Goal: Transaction & Acquisition: Subscribe to service/newsletter

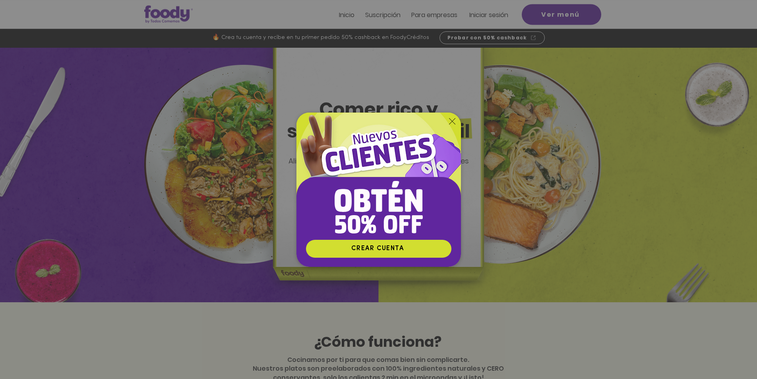
click at [456, 121] on img "Nuevos suscriptores 50% off" at bounding box center [379, 176] width 165 height 127
click at [449, 118] on icon "Volver al sitio" at bounding box center [452, 121] width 6 height 6
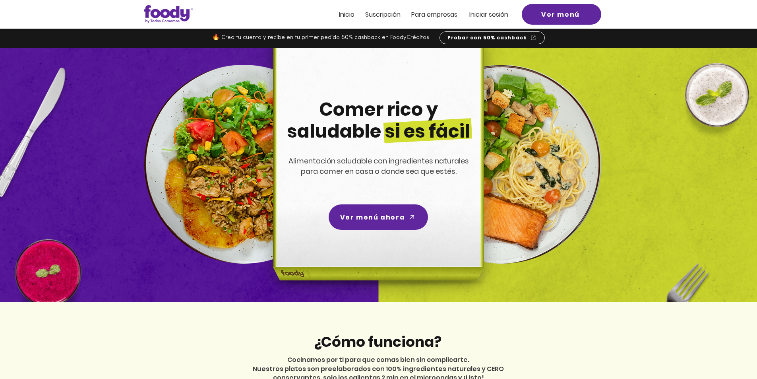
click at [373, 13] on span "Suscripción" at bounding box center [382, 14] width 35 height 9
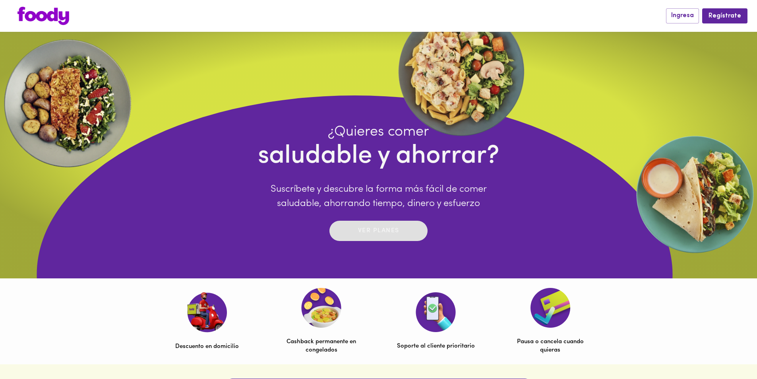
click at [382, 233] on p "Ver planes" at bounding box center [378, 230] width 41 height 9
click at [691, 12] on span "Ingresa" at bounding box center [683, 16] width 23 height 8
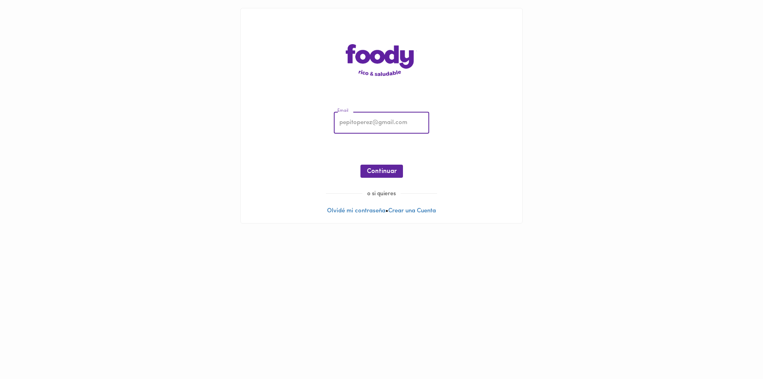
click at [357, 128] on input "email" at bounding box center [381, 123] width 95 height 22
type input "npatricianeira@gmail.com"
click at [382, 170] on span "Continuar" at bounding box center [382, 172] width 30 height 8
click at [385, 171] on span "Ingresar" at bounding box center [381, 172] width 25 height 8
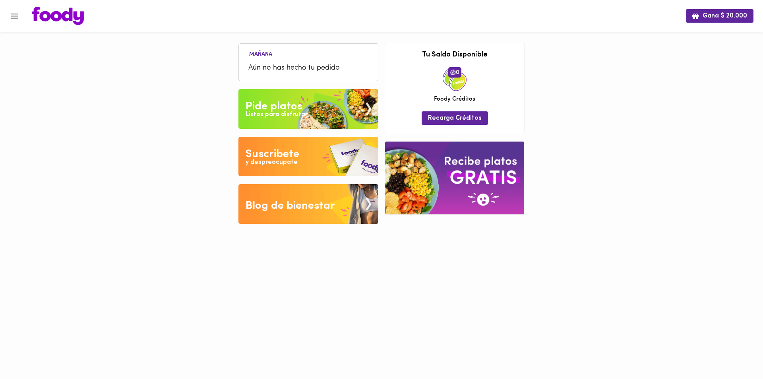
click at [279, 103] on div "Pide platos" at bounding box center [274, 107] width 57 height 16
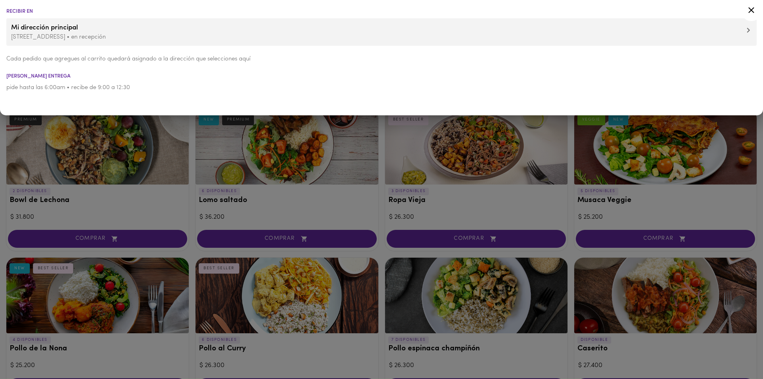
click at [751, 6] on icon at bounding box center [752, 10] width 10 height 10
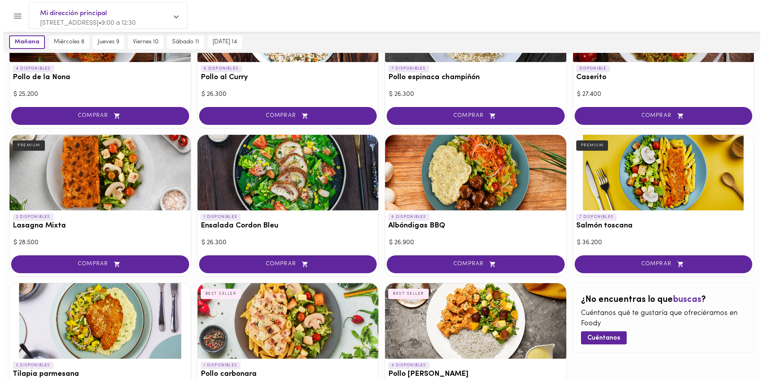
scroll to position [283, 0]
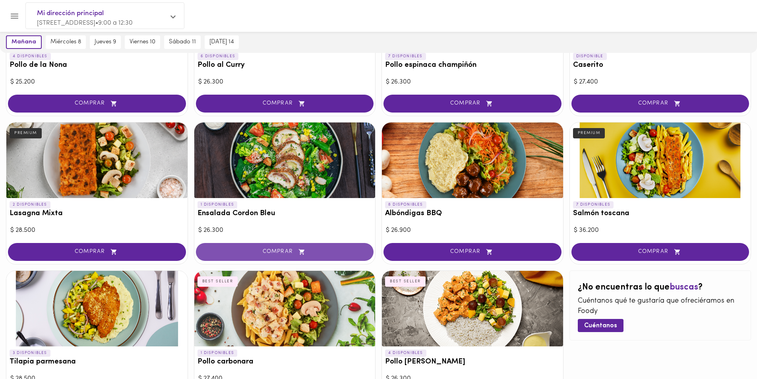
click at [289, 248] on span "COMPRAR" at bounding box center [285, 251] width 158 height 7
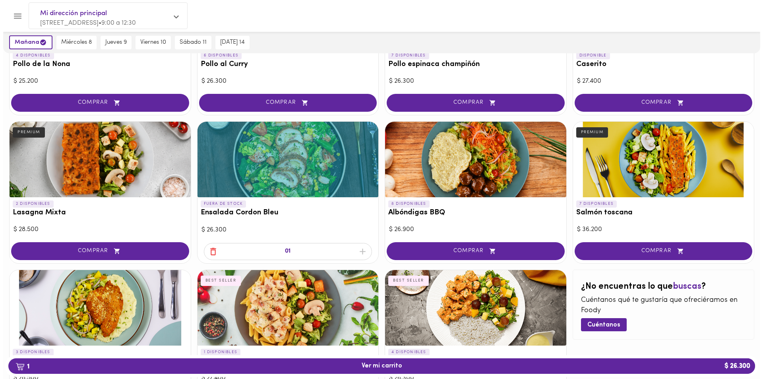
scroll to position [363, 0]
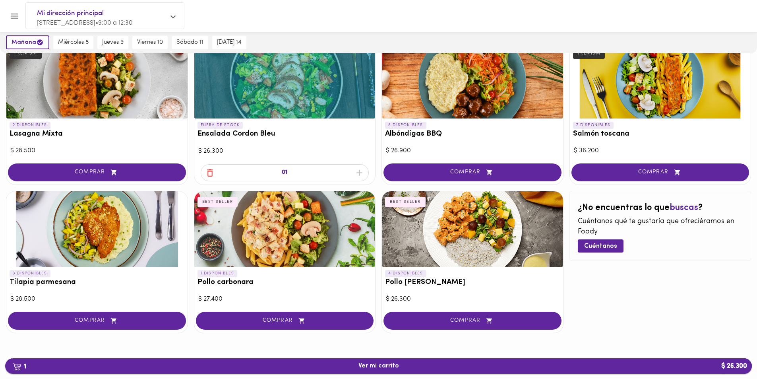
click at [410, 364] on span "1 Ver mi carrito $ 26.300" at bounding box center [379, 366] width 734 height 8
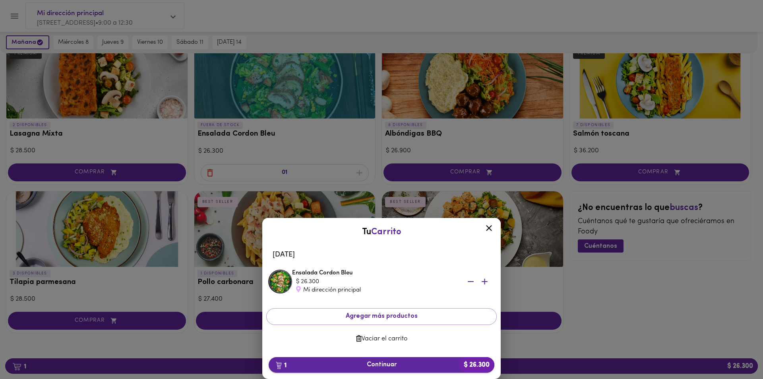
click at [404, 365] on span "1 Continuar $ 26.300" at bounding box center [381, 365] width 213 height 8
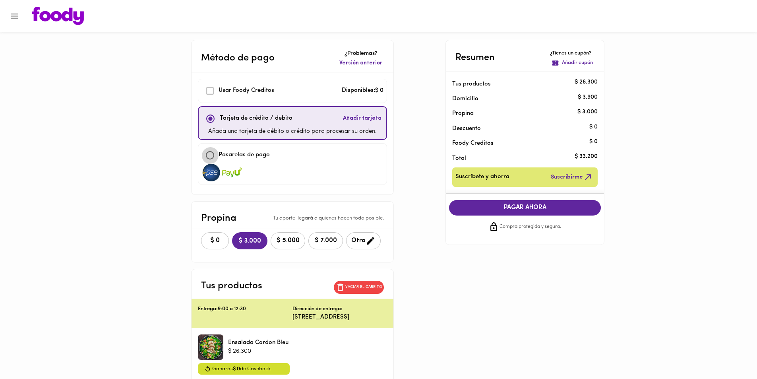
click at [214, 157] on input "checkbox" at bounding box center [210, 155] width 17 height 17
checkbox input "true"
checkbox input "false"
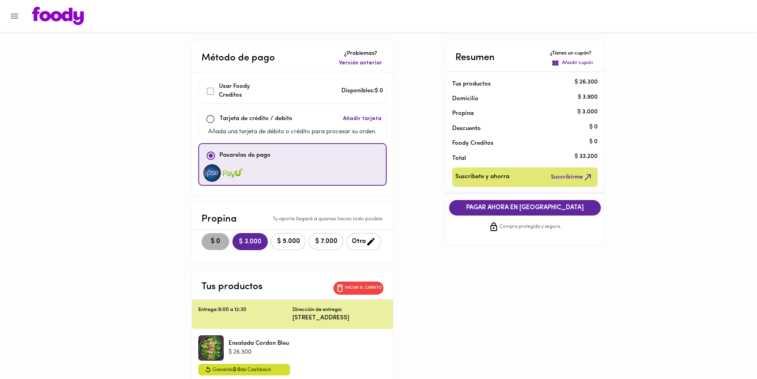
click at [221, 239] on span "$ 0" at bounding box center [215, 242] width 17 height 8
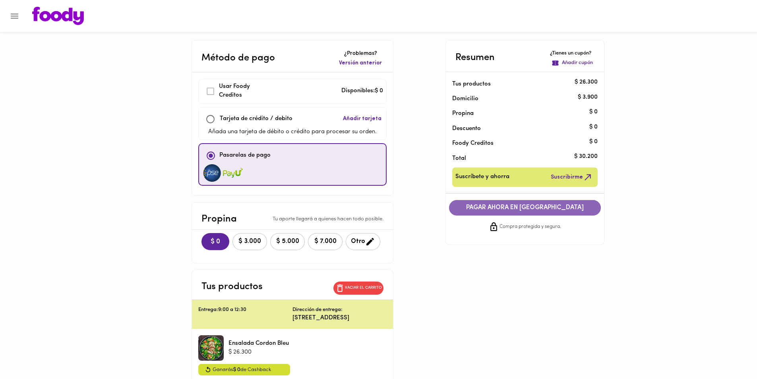
click at [545, 207] on span "PAGAR AHORA EN PASARELA" at bounding box center [525, 208] width 136 height 8
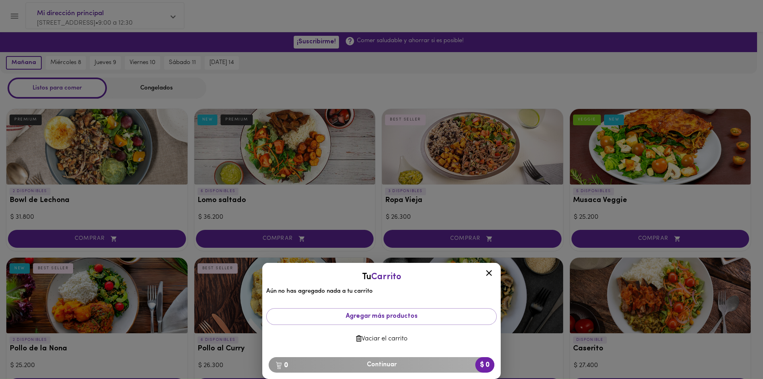
click at [487, 273] on icon at bounding box center [489, 273] width 10 height 10
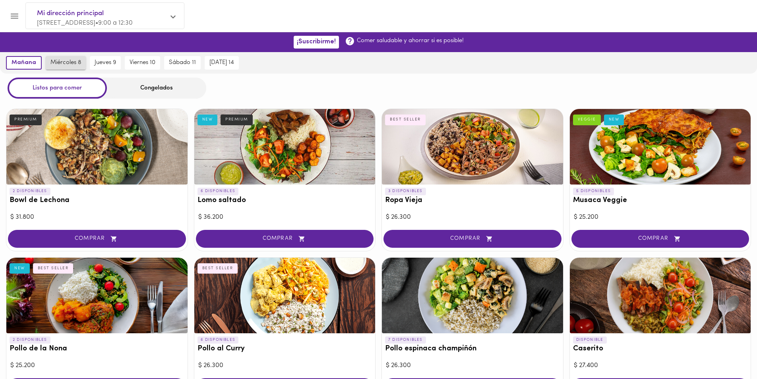
click at [66, 62] on span "miércoles 8" at bounding box center [65, 62] width 31 height 7
click at [106, 63] on span "jueves 9" at bounding box center [105, 62] width 21 height 7
click at [18, 16] on icon "Menu" at bounding box center [15, 16] width 10 height 10
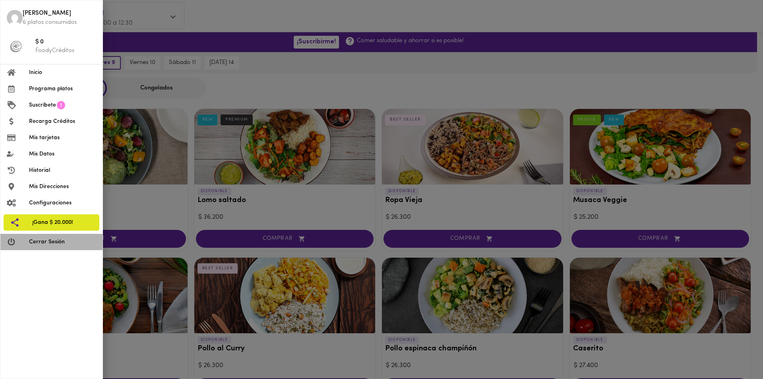
click at [60, 241] on span "Cerrar Sesión" at bounding box center [62, 242] width 67 height 8
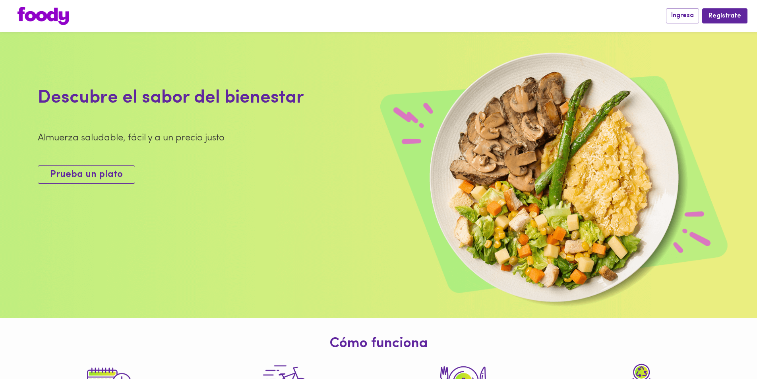
click at [88, 181] on span "Prueba un plato" at bounding box center [86, 175] width 73 height 12
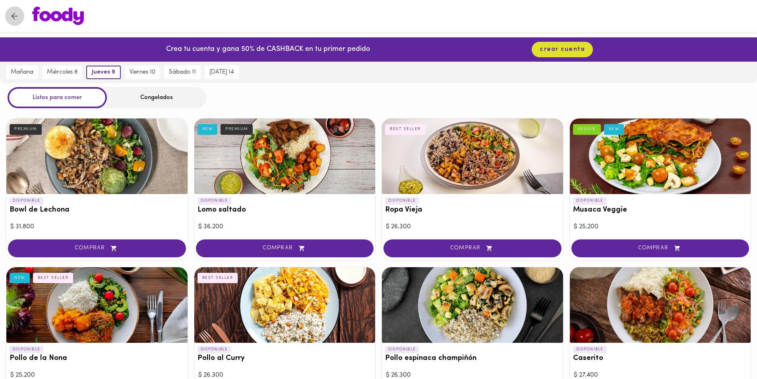
click at [17, 14] on icon "Volver" at bounding box center [15, 16] width 10 height 10
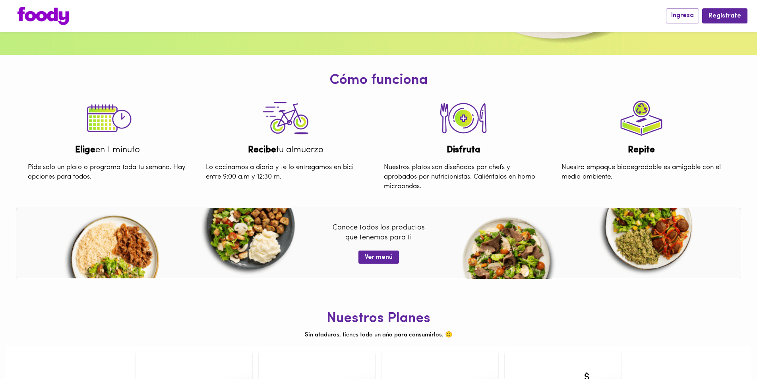
scroll to position [298, 0]
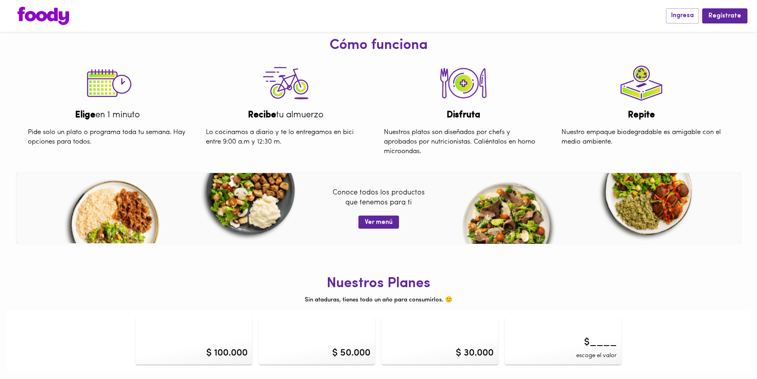
click at [191, 351] on div "$ 100.000" at bounding box center [194, 341] width 117 height 48
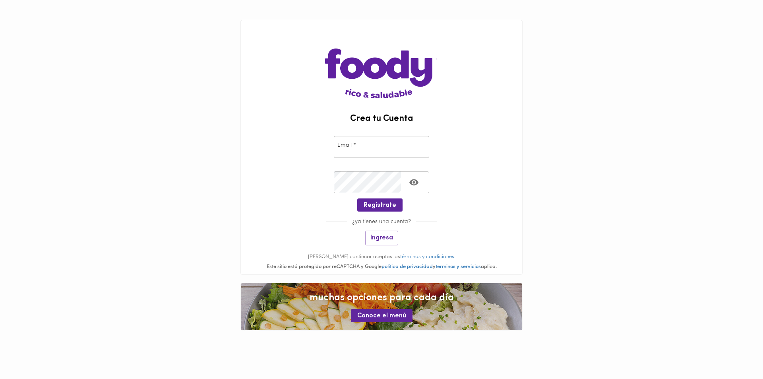
click at [374, 151] on input "email" at bounding box center [381, 147] width 95 height 22
type input "npatricianeira@gmail.com"
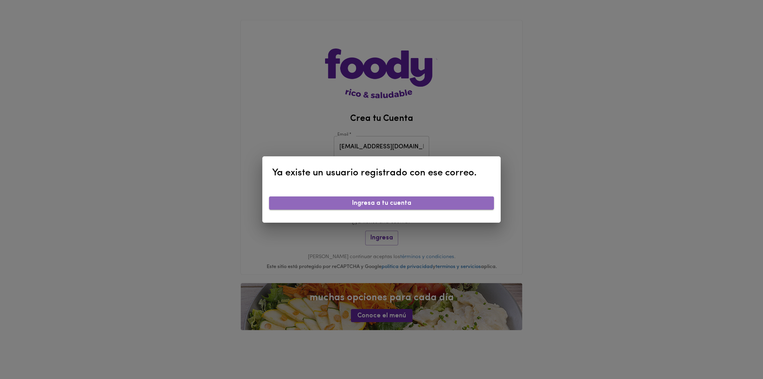
click at [389, 203] on span "Ingresa a tu cuenta" at bounding box center [382, 204] width 212 height 8
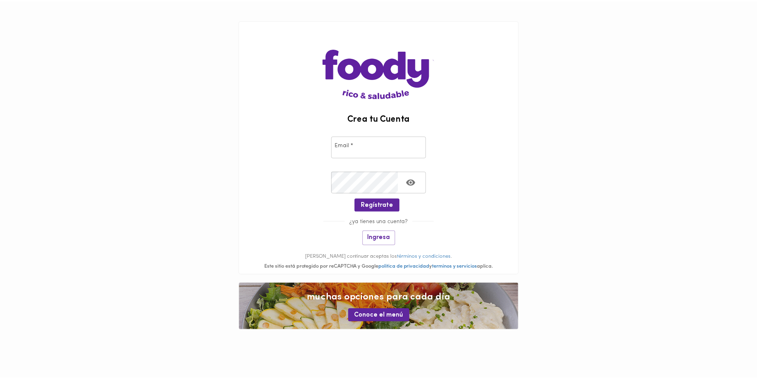
scroll to position [298, 0]
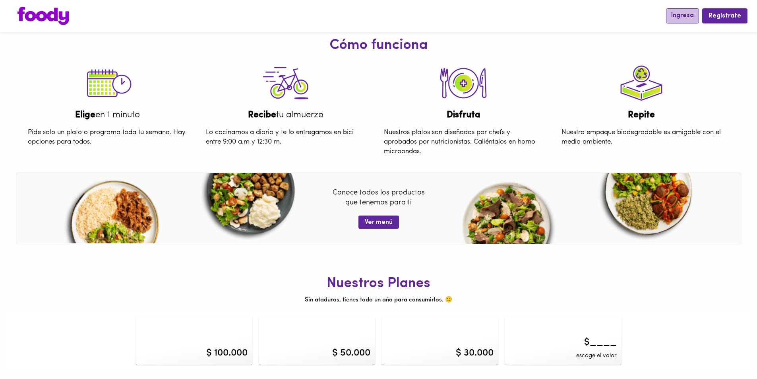
click at [691, 12] on span "Ingresa" at bounding box center [683, 16] width 23 height 8
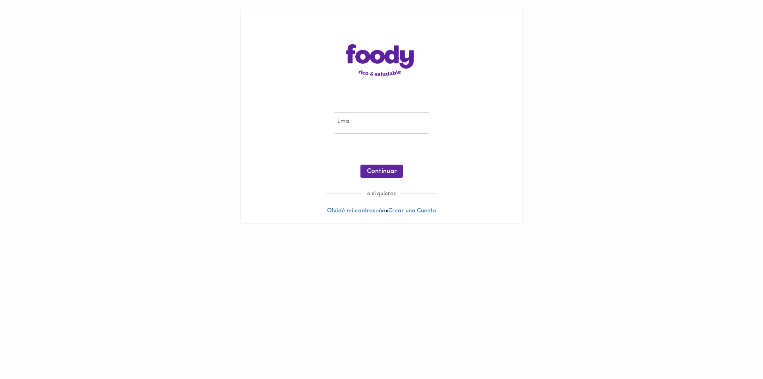
click at [382, 122] on input "email" at bounding box center [381, 123] width 95 height 22
type input "npatricianeira@gmail.com"
click at [371, 168] on span "Continuar" at bounding box center [382, 172] width 30 height 8
click at [378, 169] on span "Ingresar" at bounding box center [381, 172] width 25 height 8
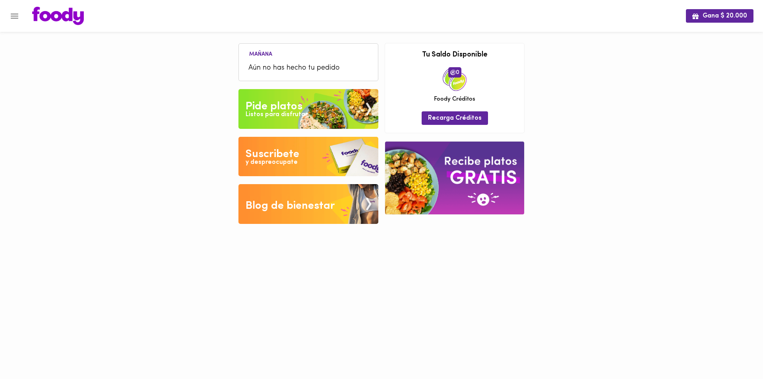
click at [303, 108] on img at bounding box center [309, 109] width 140 height 40
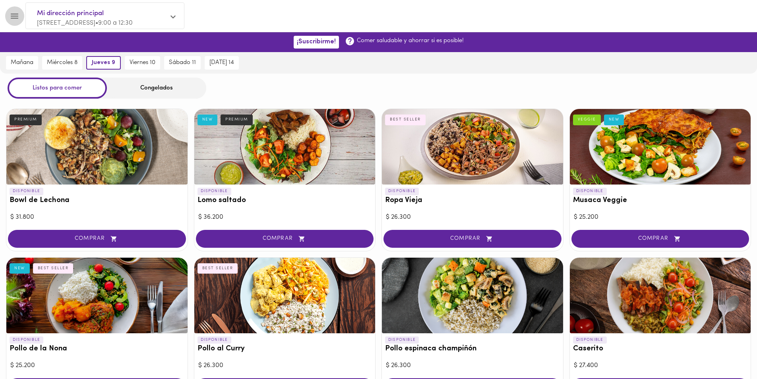
click at [17, 16] on icon "Menu" at bounding box center [15, 16] width 8 height 5
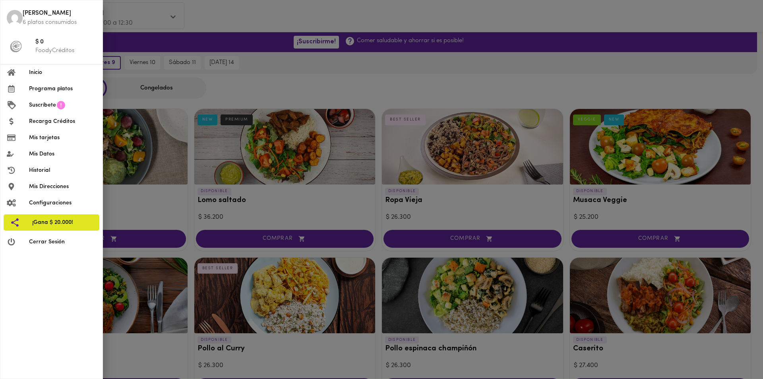
click at [209, 68] on div at bounding box center [381, 189] width 763 height 379
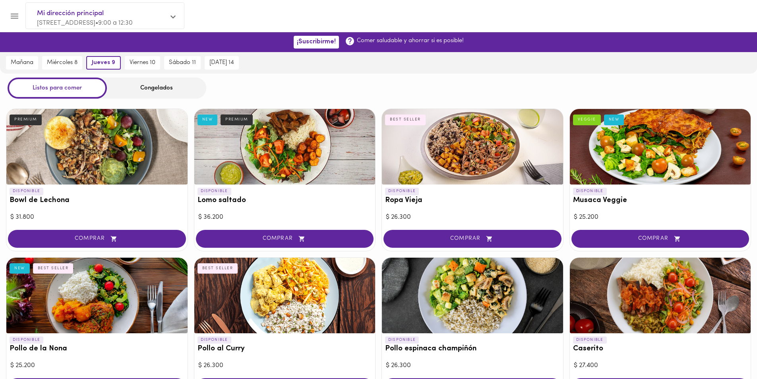
click at [149, 17] on span "Mi dirección principal" at bounding box center [101, 13] width 128 height 10
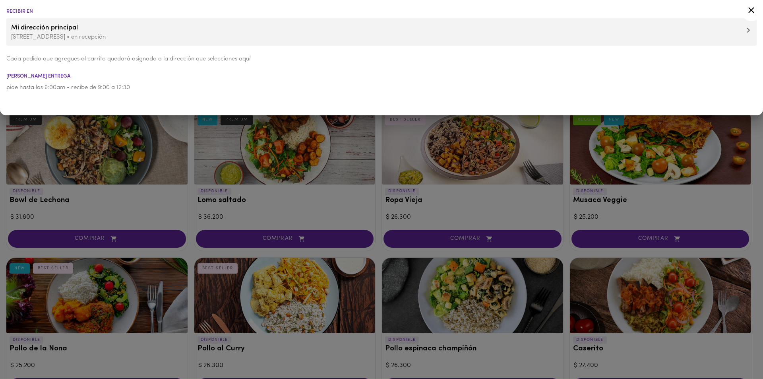
click at [757, 340] on div at bounding box center [381, 189] width 763 height 379
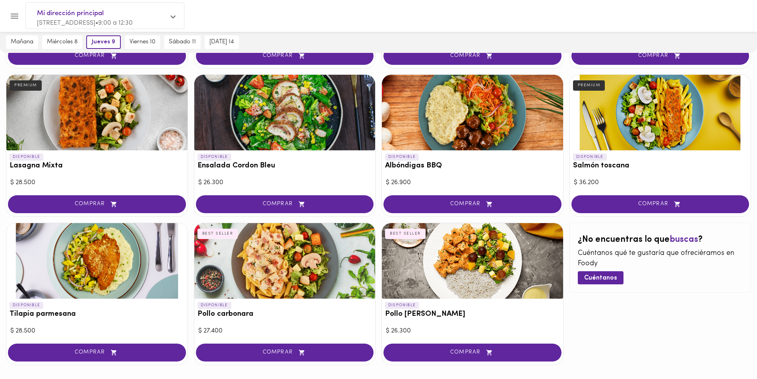
scroll to position [363, 0]
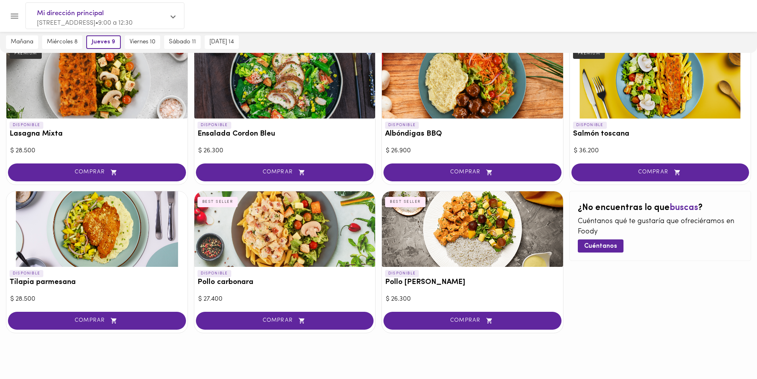
click at [465, 363] on div at bounding box center [378, 359] width 757 height 40
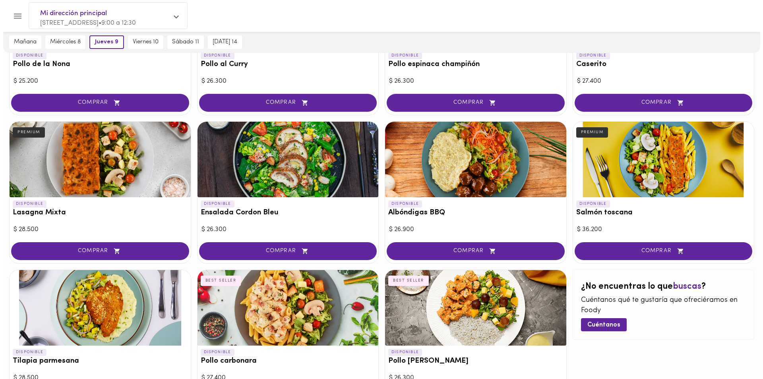
scroll to position [204, 0]
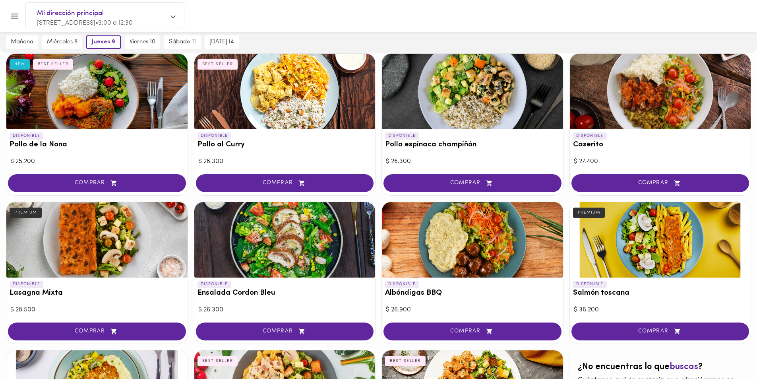
click at [15, 13] on icon "Menu" at bounding box center [15, 16] width 10 height 10
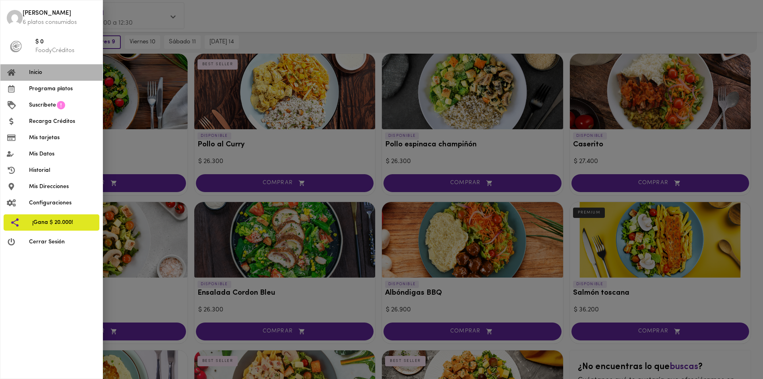
click at [45, 72] on span "Inicio" at bounding box center [62, 72] width 67 height 8
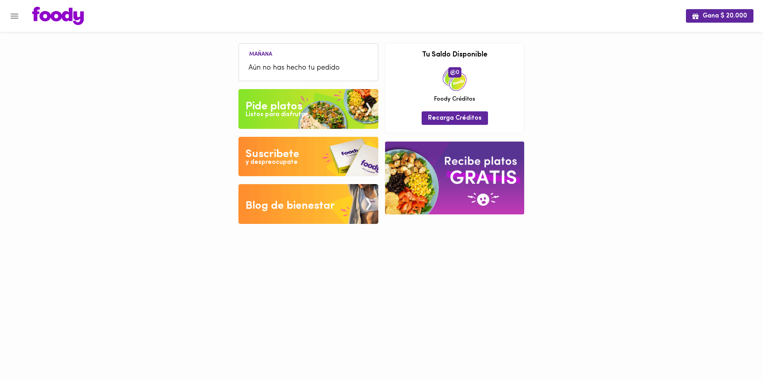
click at [280, 152] on div "Suscribete" at bounding box center [273, 154] width 54 height 16
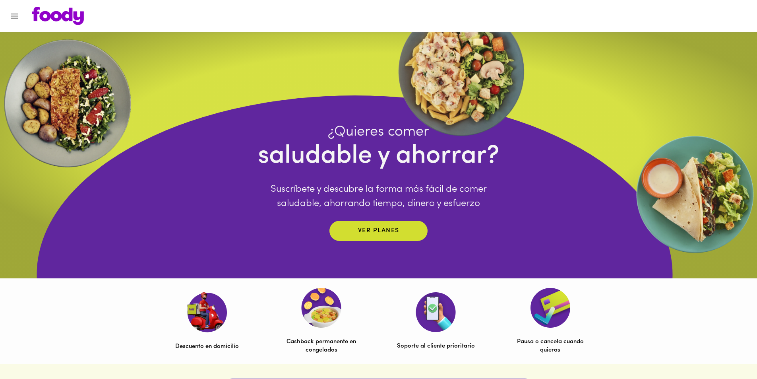
click at [720, 93] on div "¿Quieres comer saludable y ahorrar? Suscríbete y descubre la forma más fácil de…" at bounding box center [378, 155] width 757 height 246
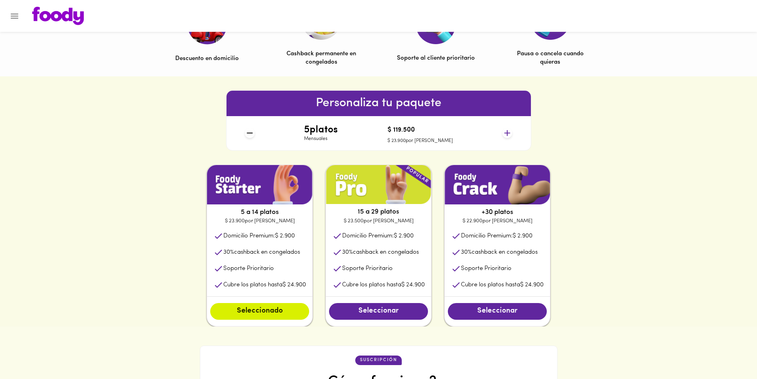
scroll to position [278, 0]
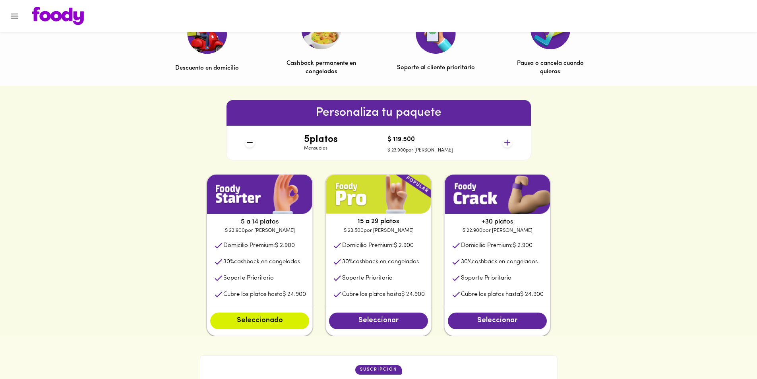
click at [507, 144] on icon at bounding box center [508, 143] width 10 height 10
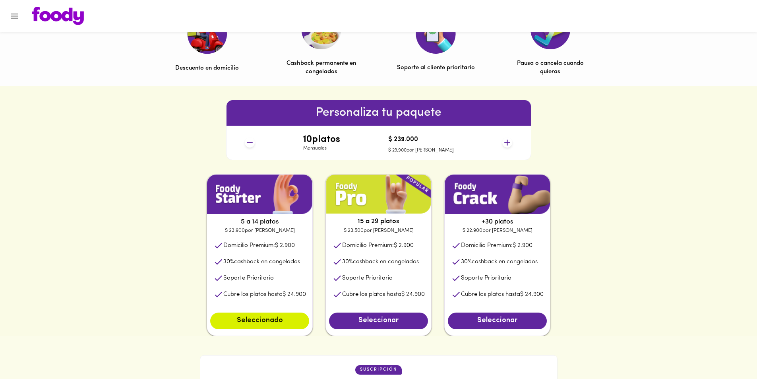
click at [507, 144] on icon at bounding box center [508, 143] width 10 height 10
click at [250, 323] on span "Seleccionado" at bounding box center [259, 320] width 83 height 9
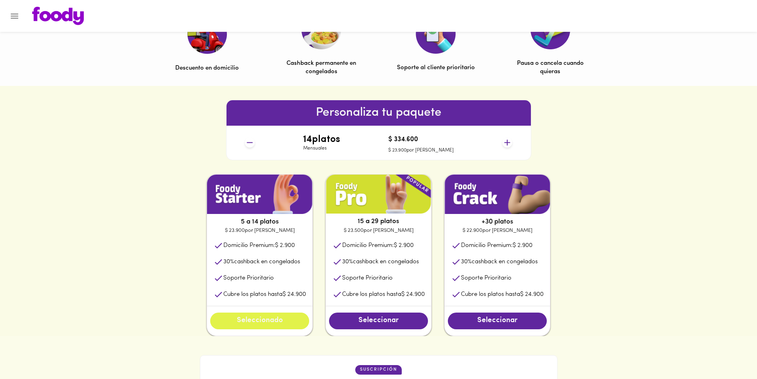
click at [259, 325] on span "Seleccionado" at bounding box center [259, 320] width 83 height 9
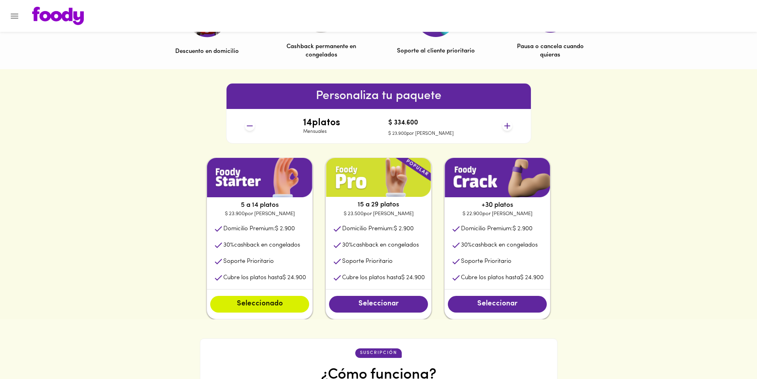
scroll to position [239, 0]
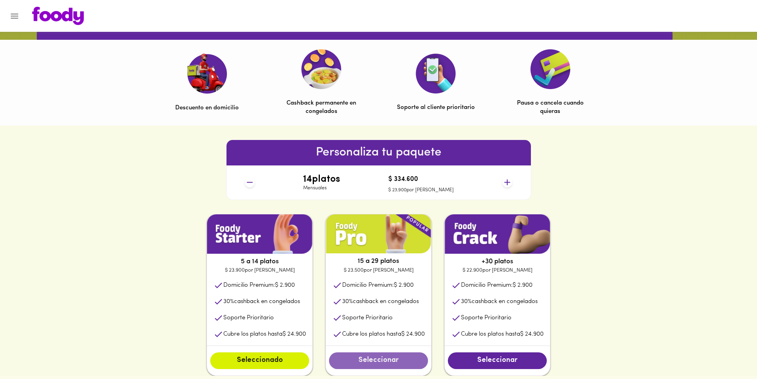
click at [368, 358] on span "Seleccionar" at bounding box center [378, 360] width 83 height 9
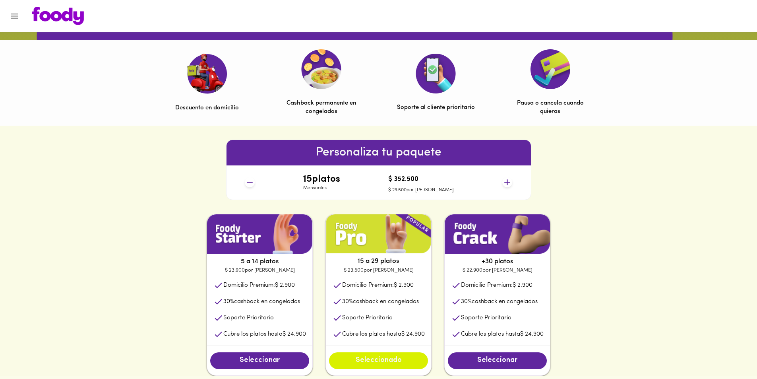
click at [368, 358] on span "Seleccionado" at bounding box center [378, 360] width 83 height 9
click at [520, 365] on span "Seleccionar" at bounding box center [497, 360] width 83 height 9
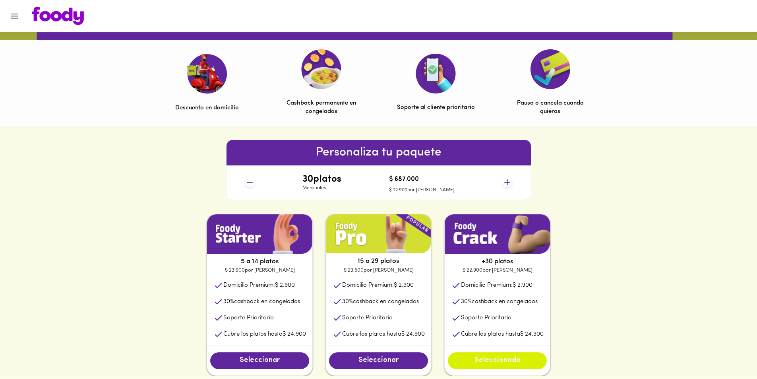
click at [520, 365] on span "Seleccionado" at bounding box center [497, 360] width 83 height 9
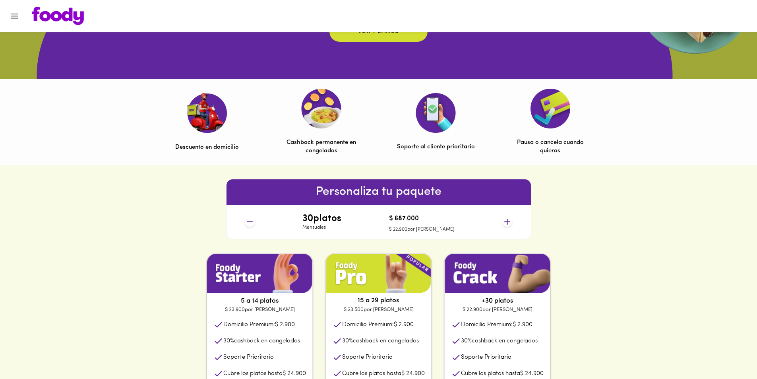
scroll to position [119, 0]
